Goal: Task Accomplishment & Management: Manage account settings

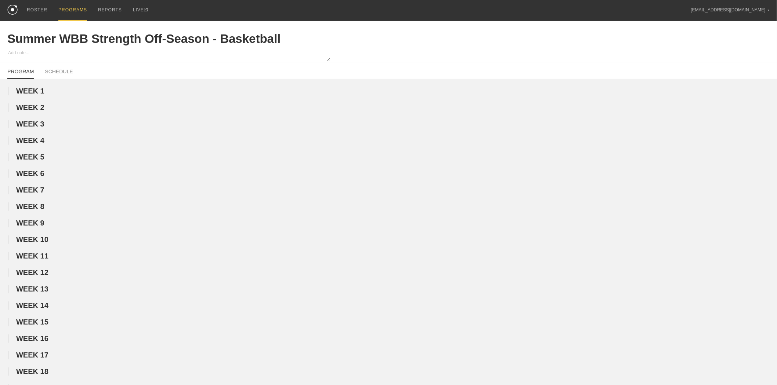
click at [67, 8] on div "PROGRAMS" at bounding box center [72, 10] width 29 height 21
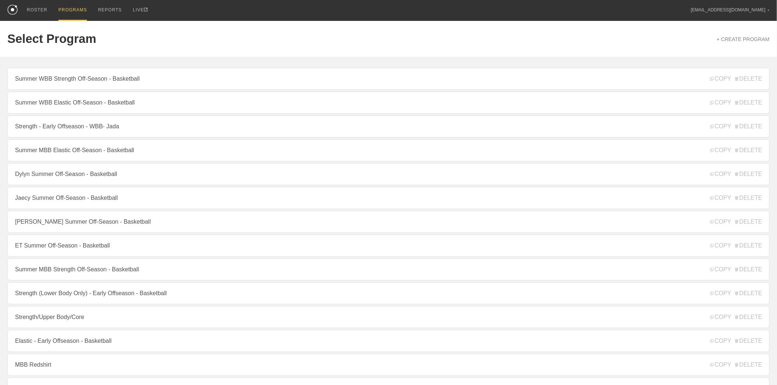
click at [76, 207] on link "Jaecy Summer Off-Season - Basketball" at bounding box center [388, 198] width 762 height 22
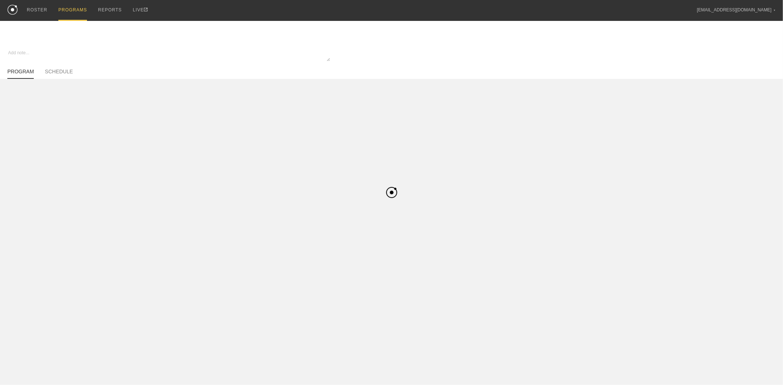
type textarea "x"
type input "Jaecy Summer Off-Season - Basketball"
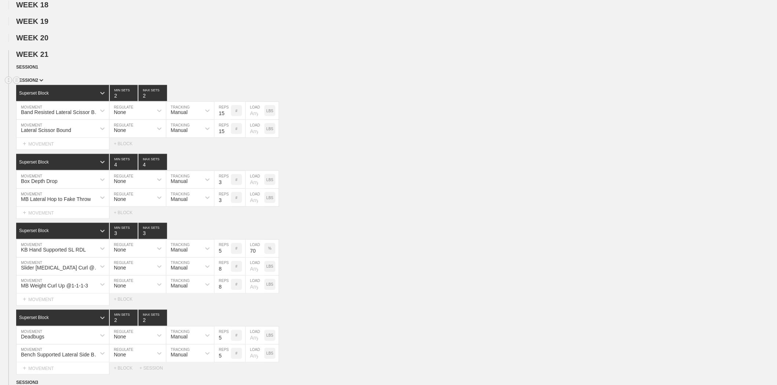
click at [32, 83] on span "SESSION 2" at bounding box center [29, 80] width 27 height 5
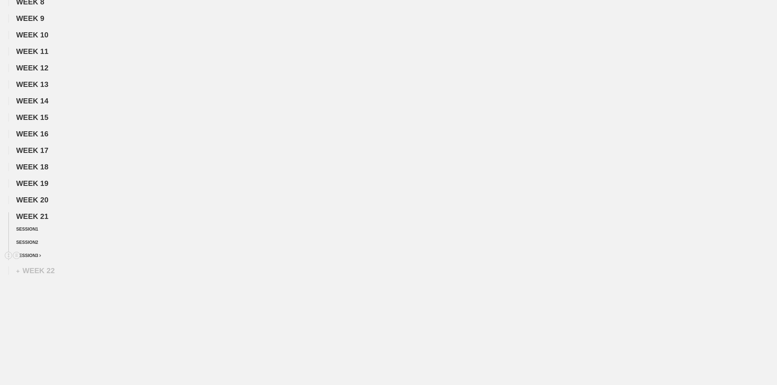
click at [33, 258] on div "SESSION 3" at bounding box center [396, 256] width 761 height 8
click at [33, 256] on span "SESSION 3" at bounding box center [28, 255] width 25 height 5
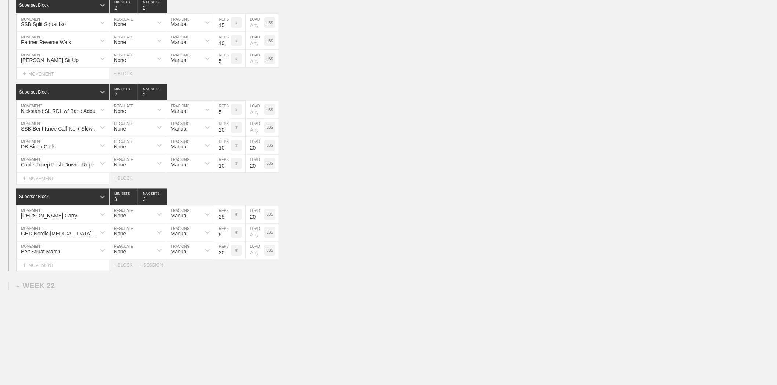
scroll to position [489, 0]
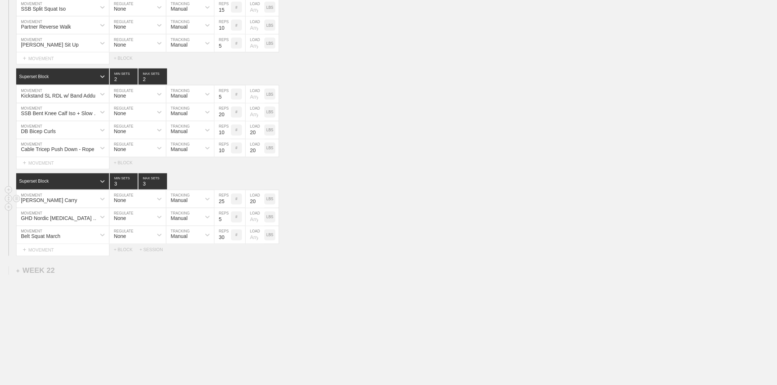
click at [57, 204] on div "[PERSON_NAME] Carry" at bounding box center [49, 201] width 56 height 6
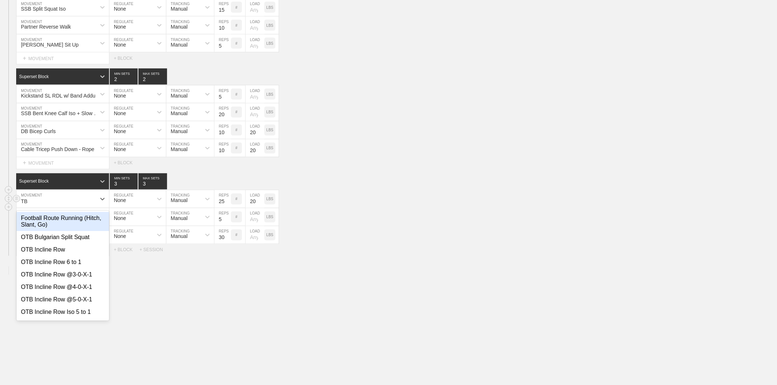
type input "TB F"
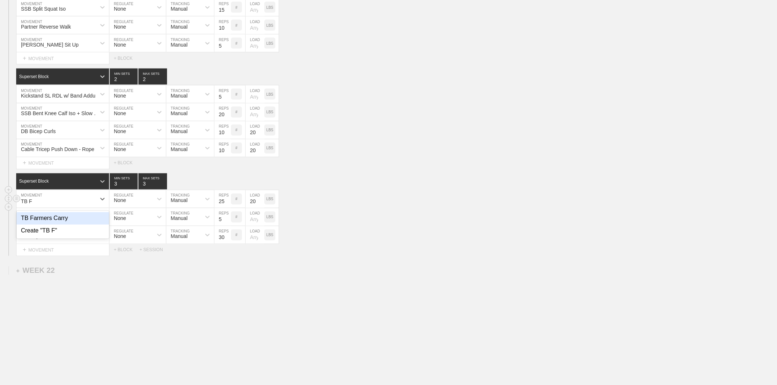
click at [93, 223] on div "TB Farmers Carry" at bounding box center [63, 219] width 93 height 12
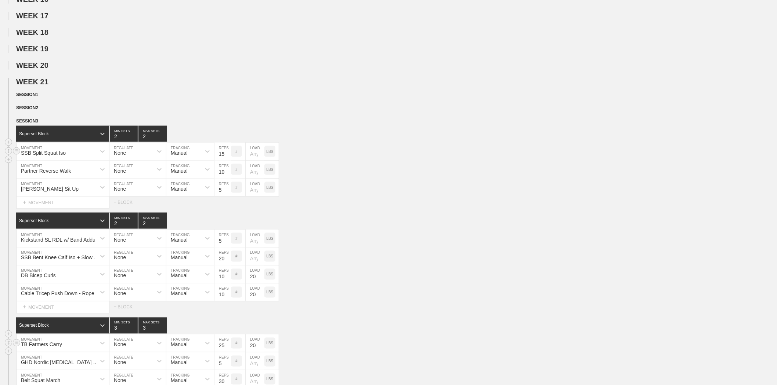
scroll to position [326, 0]
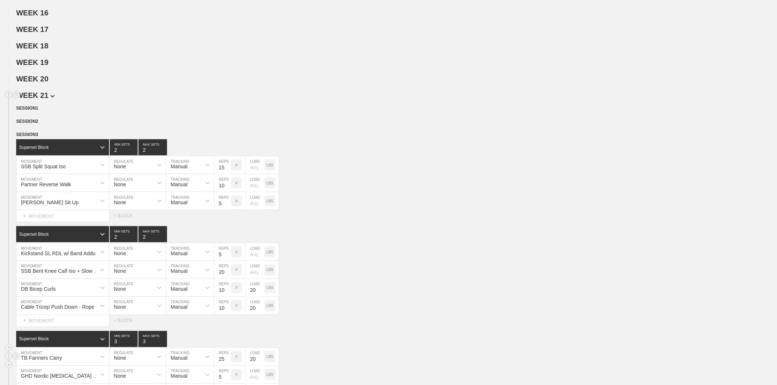
click at [90, 100] on h2 "WEEK 21" at bounding box center [396, 95] width 761 height 8
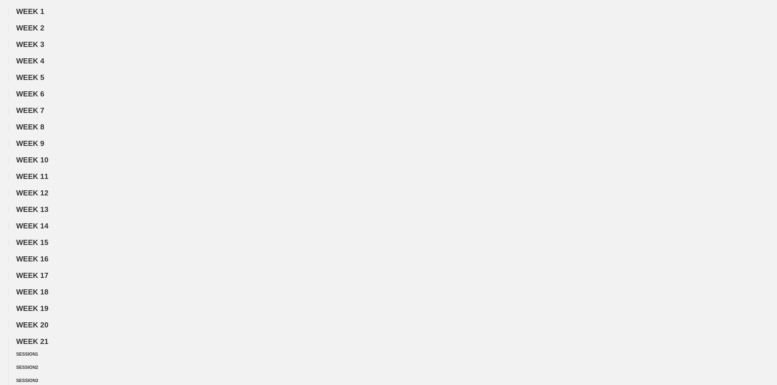
scroll to position [0, 0]
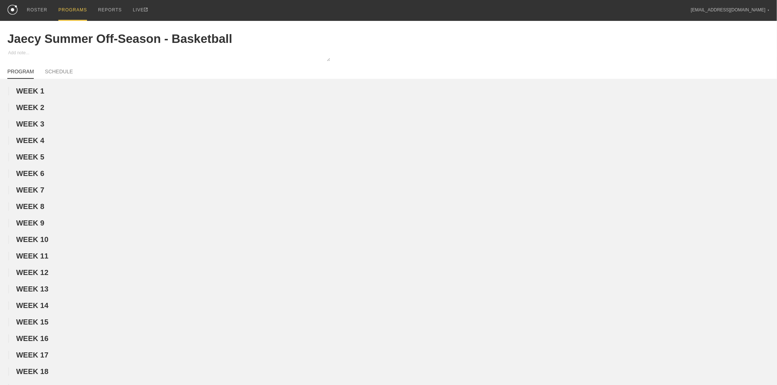
click at [65, 8] on div "PROGRAMS" at bounding box center [72, 10] width 29 height 21
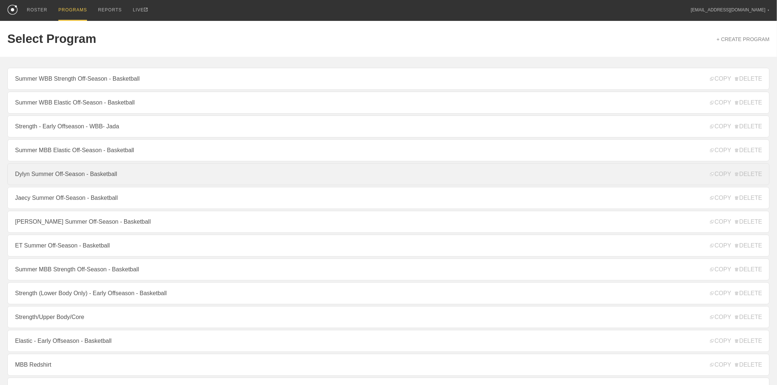
click at [65, 177] on link "Dylyn Summer Off-Season - Basketball" at bounding box center [388, 174] width 762 height 22
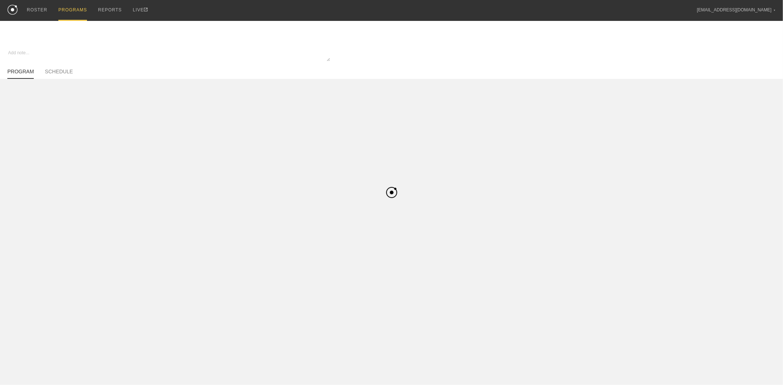
type textarea "x"
type input "Dylyn Summer Off-Season - Basketball"
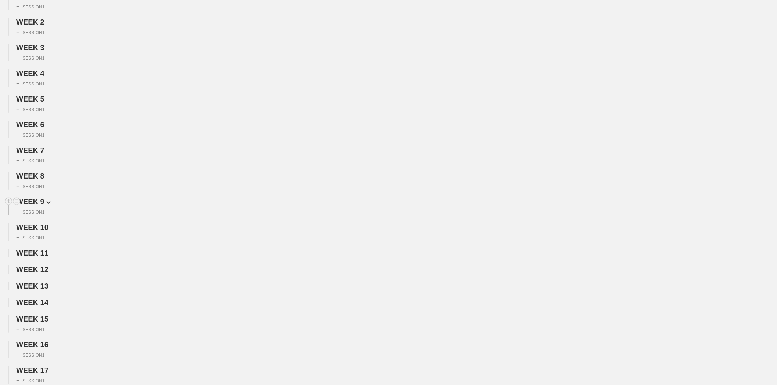
scroll to position [326, 0]
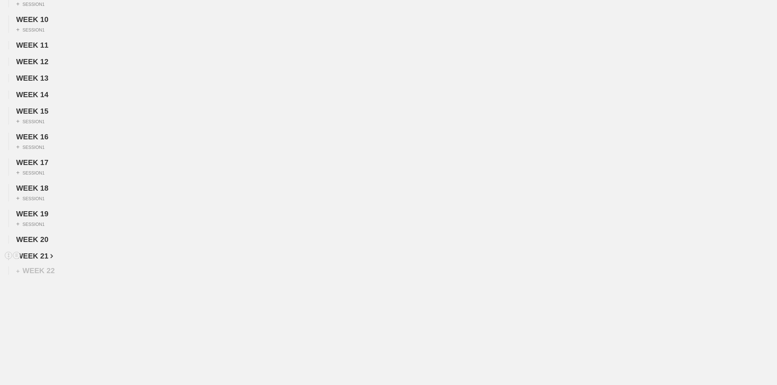
click at [38, 253] on span "WEEK 21" at bounding box center [34, 256] width 37 height 8
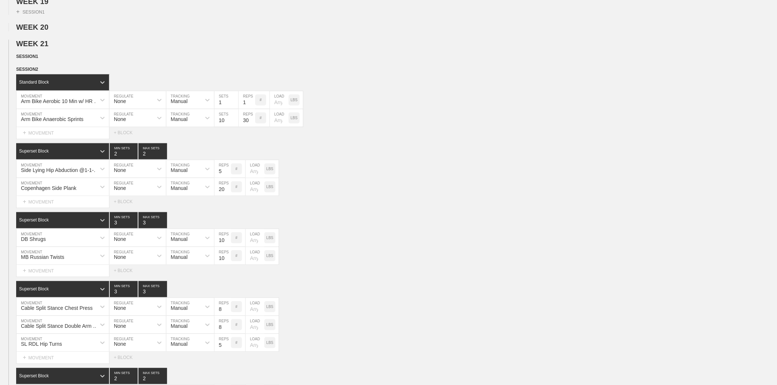
scroll to position [530, 0]
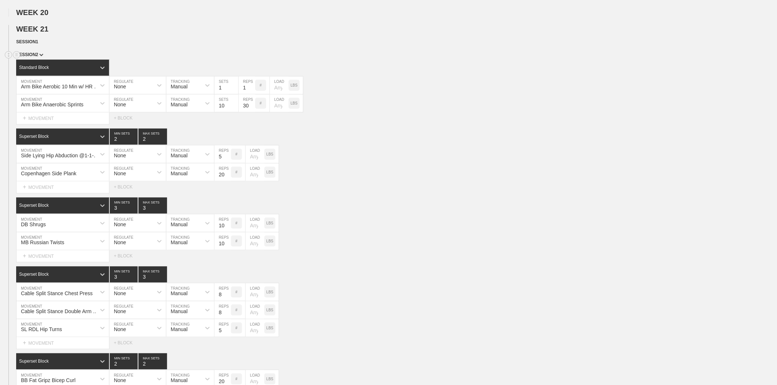
click at [35, 58] on span "SESSION 2" at bounding box center [29, 55] width 27 height 5
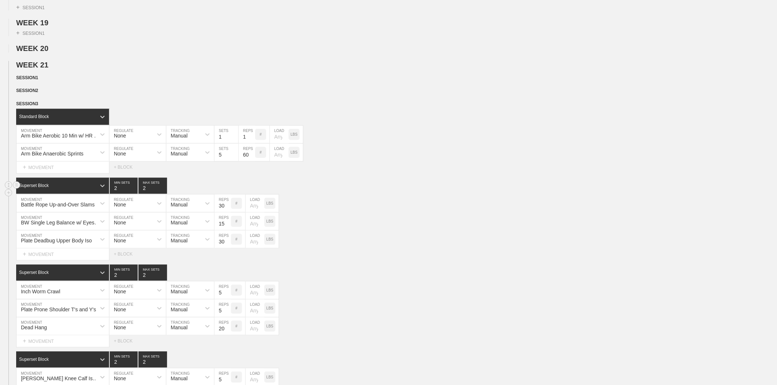
scroll to position [489, 0]
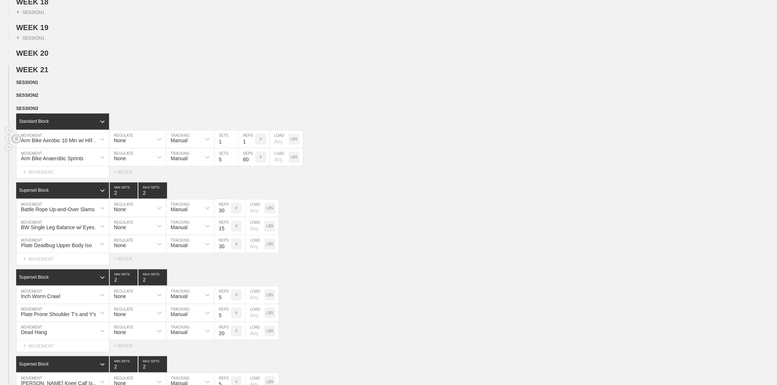
click at [17, 143] on circle at bounding box center [16, 139] width 8 height 8
click at [38, 177] on div "DELETE" at bounding box center [51, 176] width 59 height 11
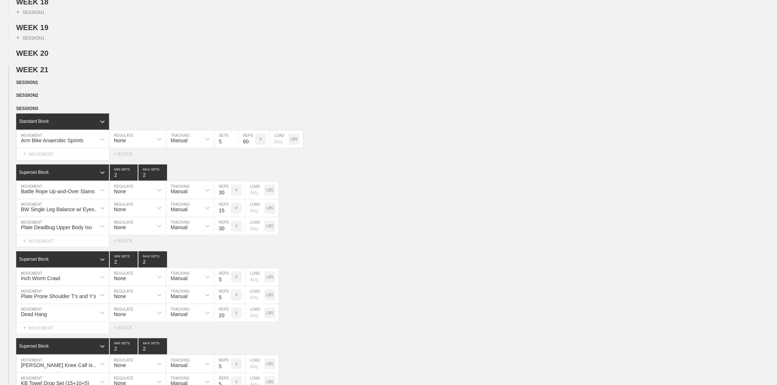
click at [164, 100] on div "WEEK 21 DUPLICATE DELETE SESSION 1 DUPLICATE DELETE SESSION 2 DUPLICATE DELETE …" at bounding box center [388, 244] width 777 height 356
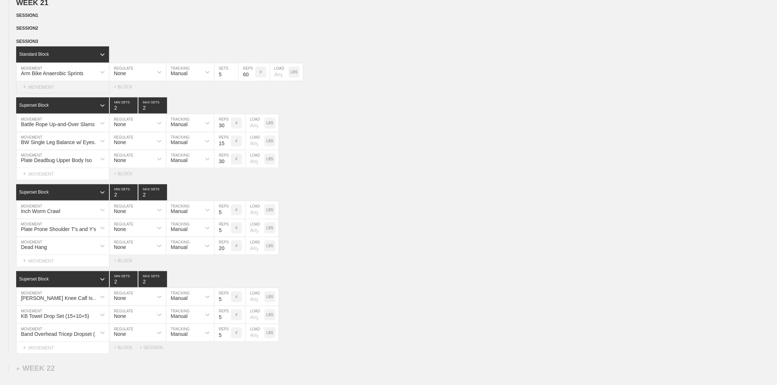
scroll to position [571, 0]
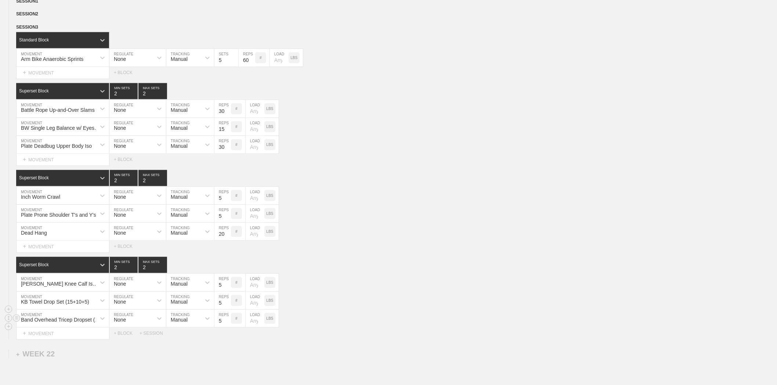
drag, startPoint x: 16, startPoint y: 79, endPoint x: 19, endPoint y: 334, distance: 255.9
click at [19, 334] on div "SESSION 3 Standard Block DUPLICATE INSERT MOVEMENT AFTER DELETE Arm Bike Anaero…" at bounding box center [388, 182] width 777 height 316
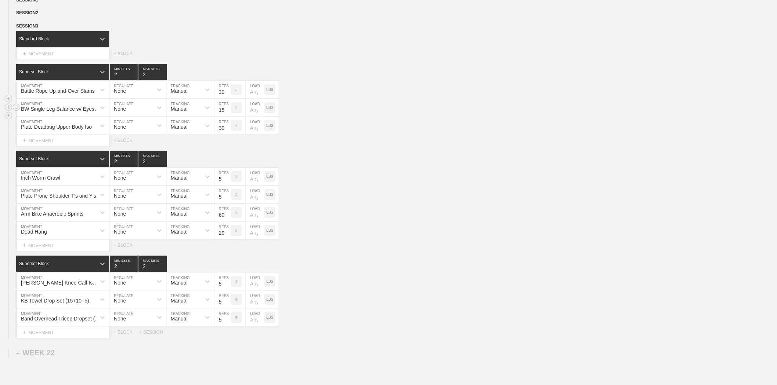
scroll to position [560, 0]
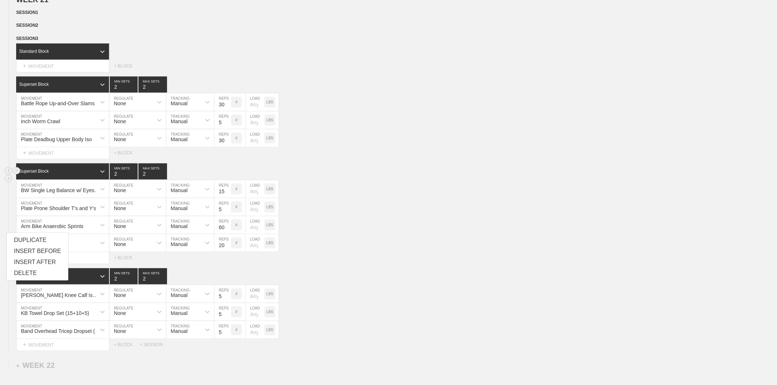
click at [449, 180] on div "Superset Block 2 MIN SETS 2 MAX SETS" at bounding box center [396, 172] width 761 height 16
click at [16, 51] on line at bounding box center [16, 51] width 3 height 0
click at [47, 72] on div "Standard Block DUPLICATE DELETE Select... MOVEMENT + MOVEMENT + BLOCK" at bounding box center [388, 58] width 777 height 29
click at [16, 55] on circle at bounding box center [16, 51] width 8 height 8
click at [41, 88] on div "DELETE" at bounding box center [51, 89] width 59 height 11
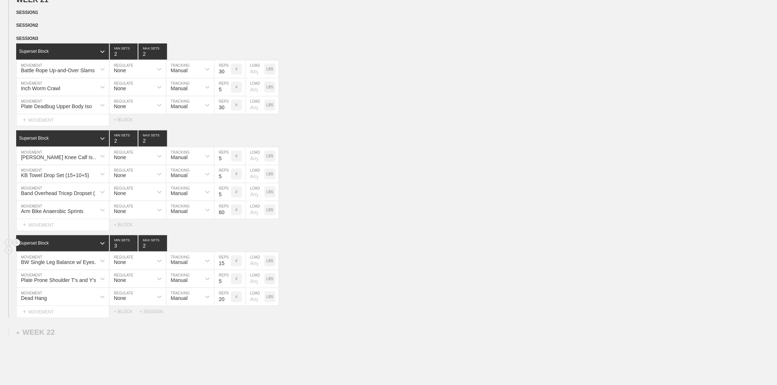
type input "3"
click at [135, 252] on input "3" at bounding box center [124, 244] width 28 height 16
click at [163, 252] on input "2" at bounding box center [152, 244] width 29 height 16
type input "3"
click at [163, 252] on input "3" at bounding box center [152, 244] width 29 height 16
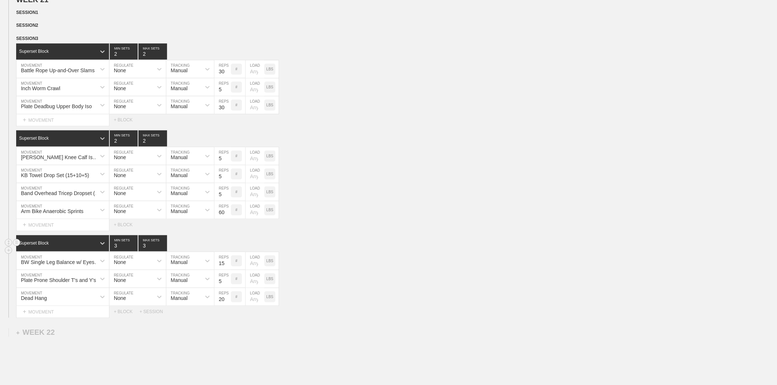
click at [298, 252] on div "Superset Block 3 MIN SETS 3 MAX SETS" at bounding box center [396, 244] width 761 height 16
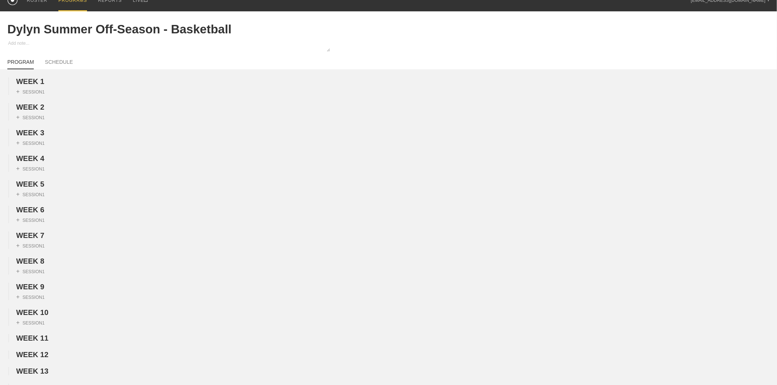
scroll to position [0, 0]
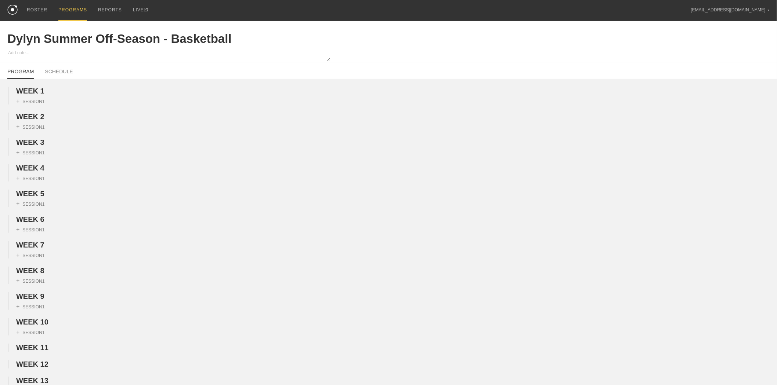
click at [64, 10] on div "PROGRAMS" at bounding box center [72, 10] width 29 height 21
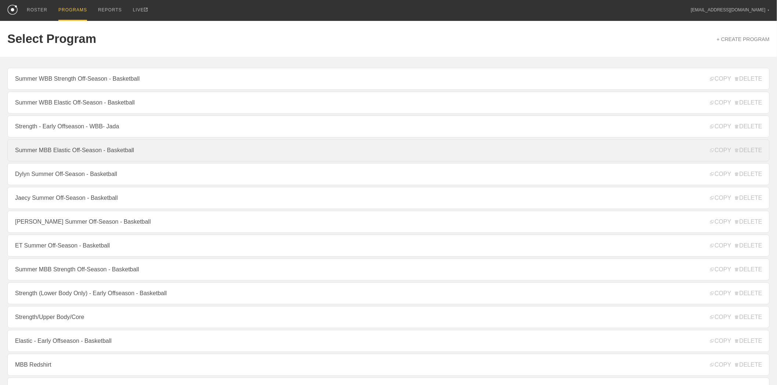
click at [79, 153] on link "Summer MBB Elastic Off-Season - Basketball" at bounding box center [388, 151] width 762 height 22
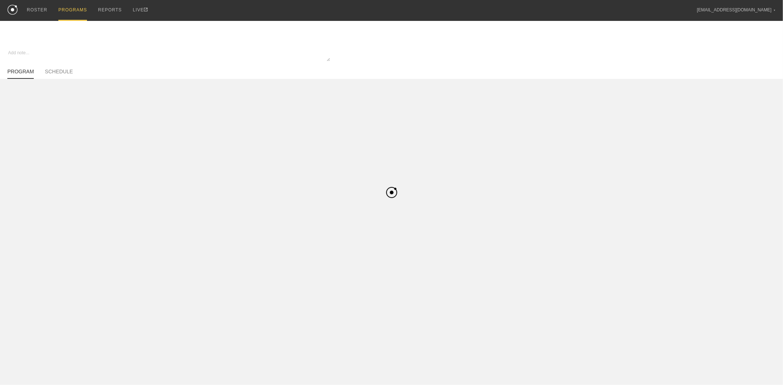
type textarea "x"
type input "Summer MBB Elastic Off-Season - Basketball"
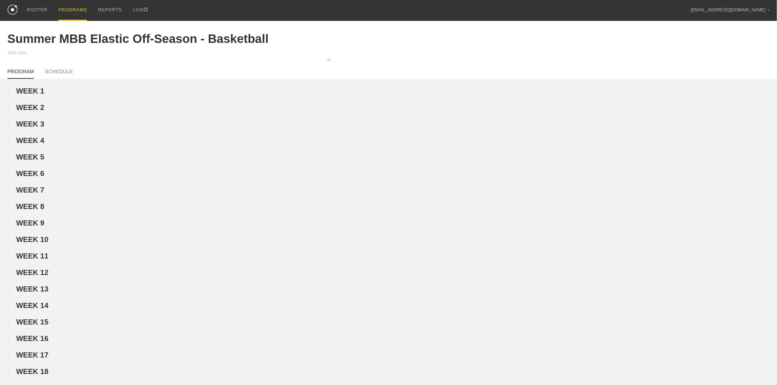
click at [66, 10] on div "PROGRAMS" at bounding box center [72, 10] width 29 height 21
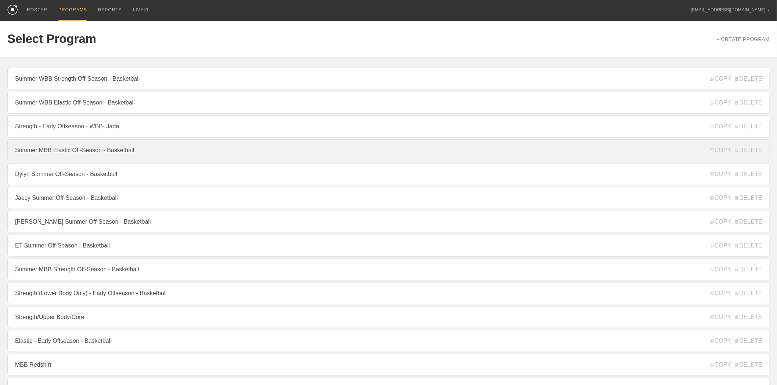
click at [71, 156] on link "Summer MBB Elastic Off-Season - Basketball" at bounding box center [388, 151] width 762 height 22
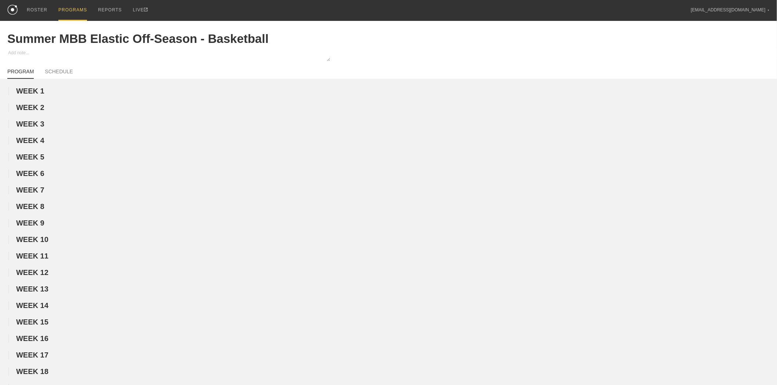
click at [71, 9] on div "PROGRAMS" at bounding box center [72, 10] width 29 height 21
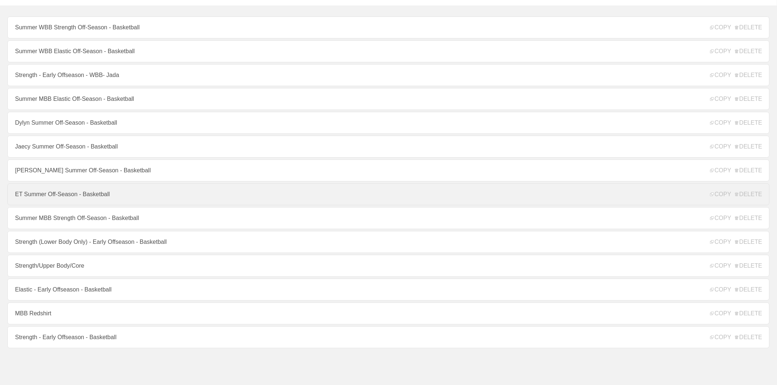
scroll to position [63, 0]
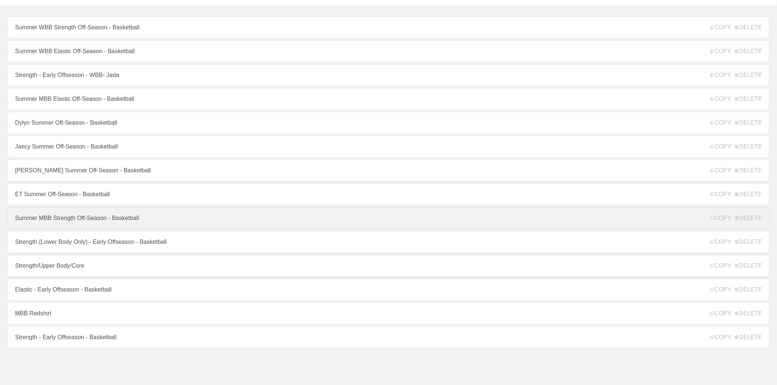
click at [68, 214] on link "Summer MBB Strength Off-Season - Basketball" at bounding box center [388, 218] width 762 height 22
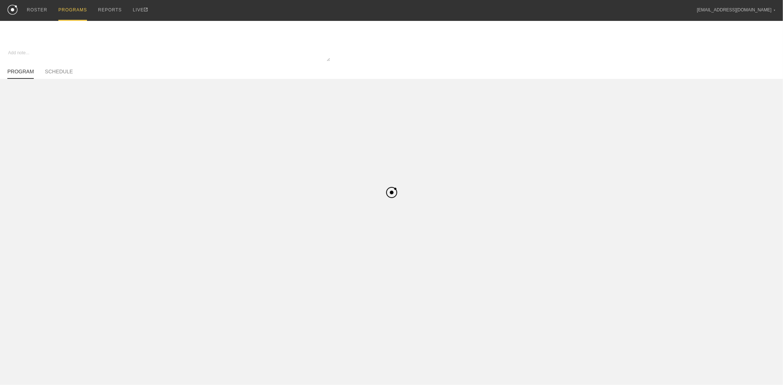
type textarea "x"
type input "Summer MBB Strength Off-Season - Basketball"
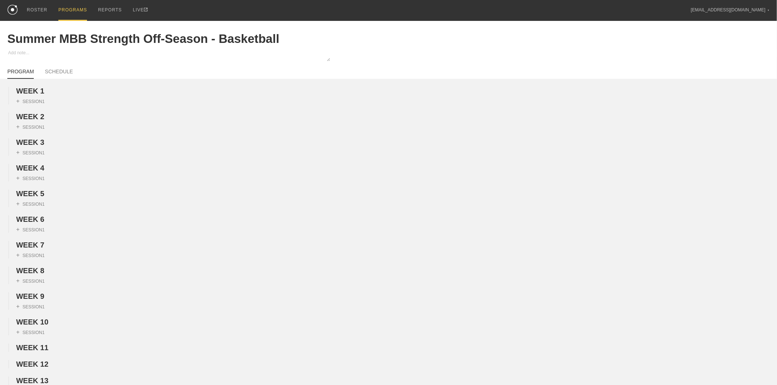
click at [79, 8] on div "PROGRAMS" at bounding box center [72, 10] width 29 height 21
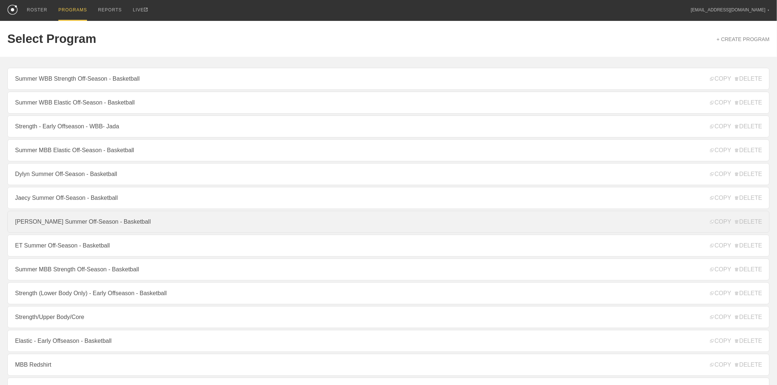
click at [59, 226] on link "[PERSON_NAME] Summer Off-Season - Basketball" at bounding box center [388, 222] width 762 height 22
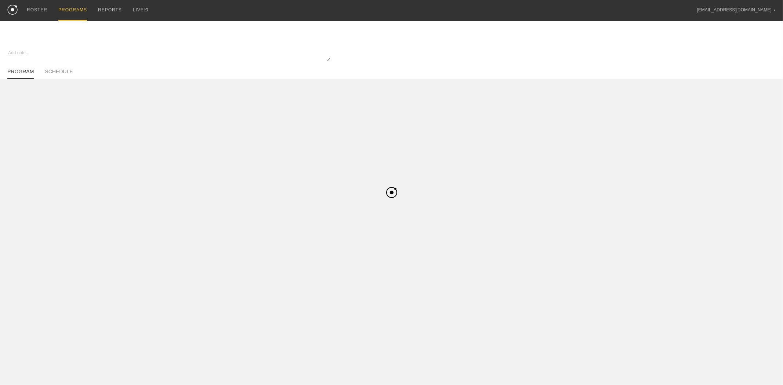
type textarea "x"
type input "[PERSON_NAME] Summer Off-Season - Basketball"
